Goal: Check status: Check status

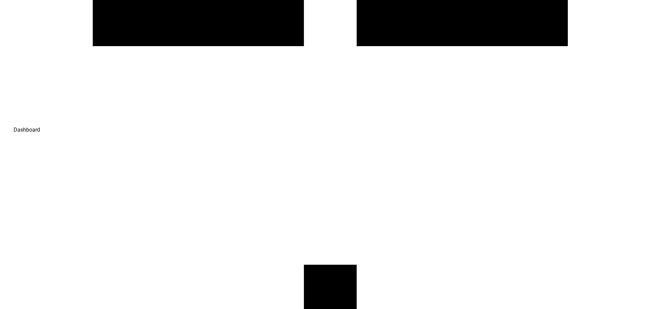
scroll to position [543, 0]
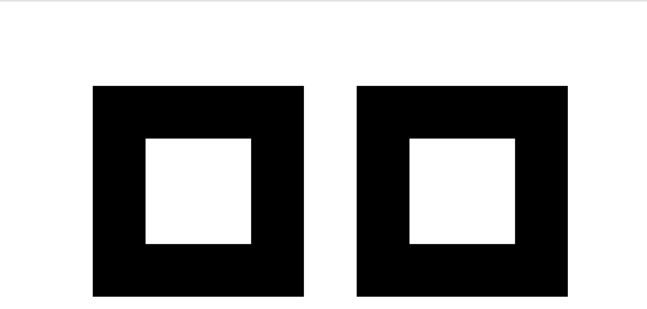
scroll to position [984, 0]
